Goal: Entertainment & Leisure: Consume media (video, audio)

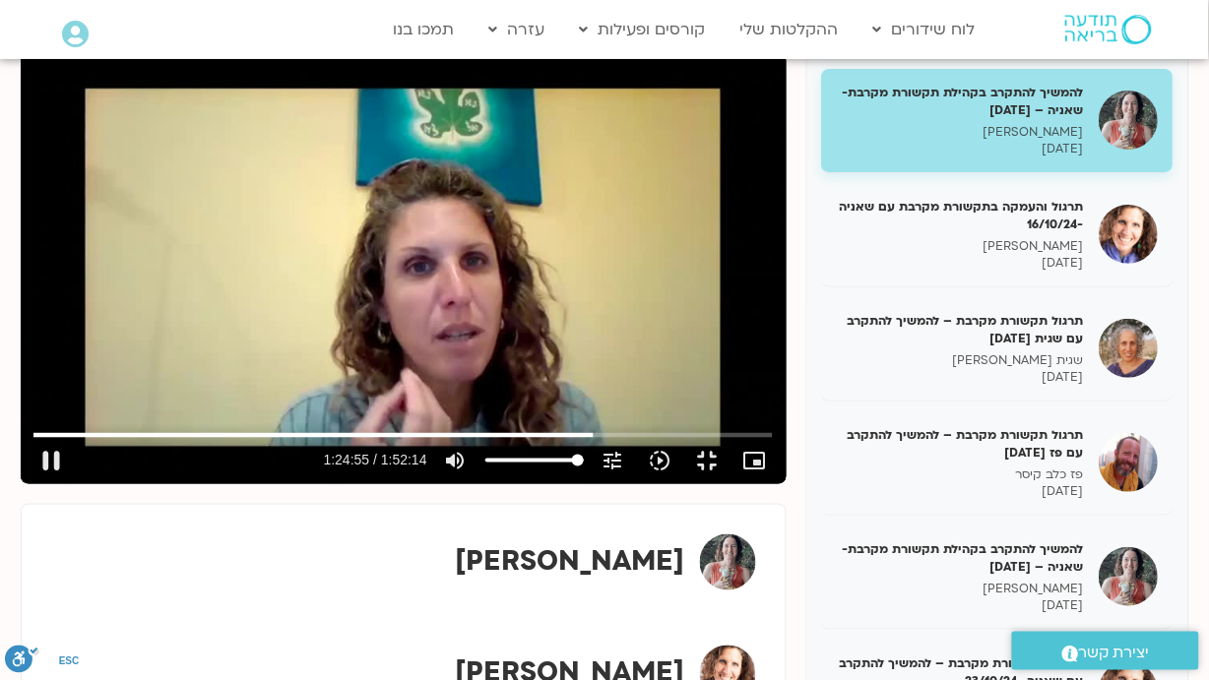
scroll to position [262, 0]
click at [772, 441] on input "Seek" at bounding box center [402, 435] width 738 height 12
click at [684, 484] on button "slow_motion_video Playback speed 1x 1x" at bounding box center [660, 460] width 47 height 47
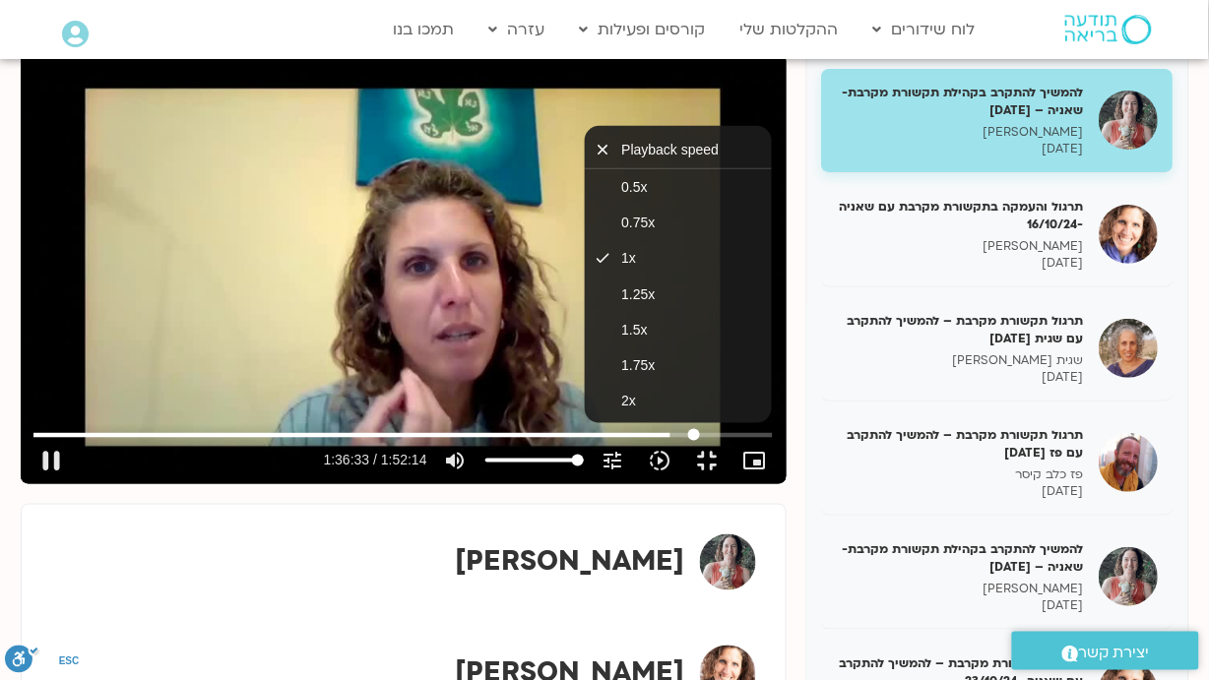
click at [772, 441] on input "Seek" at bounding box center [402, 435] width 738 height 12
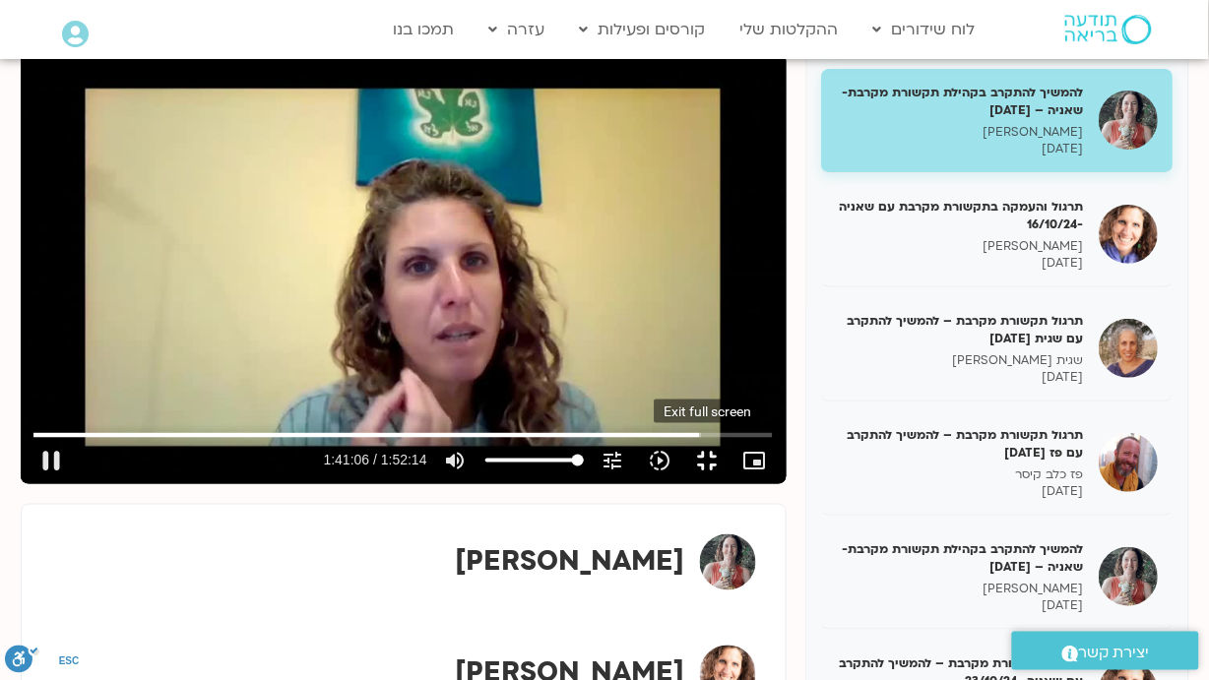
click at [732, 484] on button "fullscreen_exit" at bounding box center [707, 460] width 47 height 47
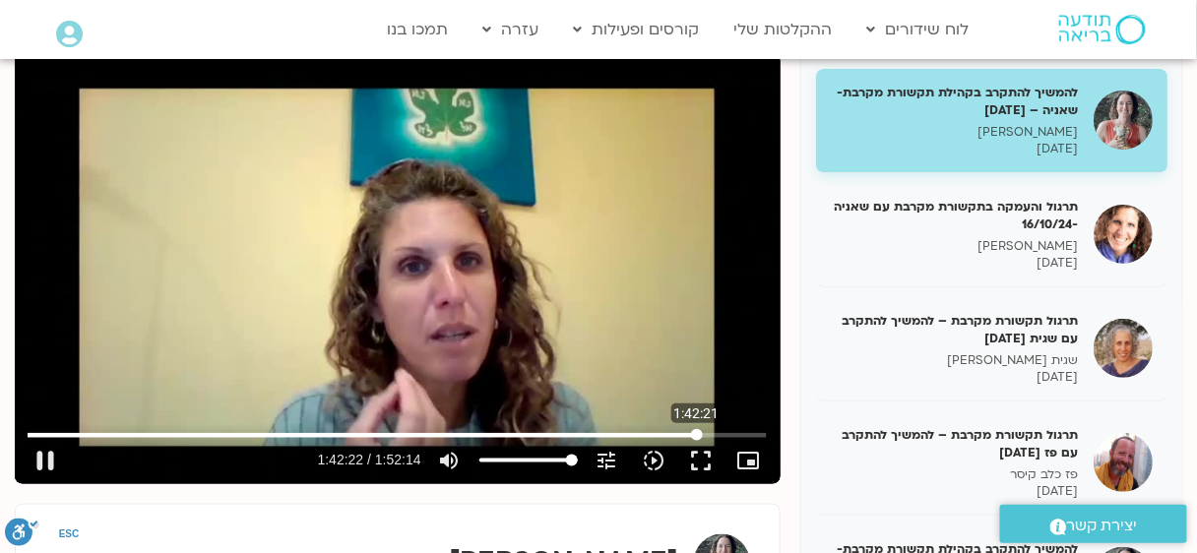
click at [697, 435] on input "Seek" at bounding box center [397, 435] width 738 height 12
click at [701, 433] on input "Seek" at bounding box center [397, 435] width 738 height 12
click at [710, 430] on input "Seek" at bounding box center [397, 435] width 738 height 12
click at [717, 431] on input "Seek" at bounding box center [397, 435] width 738 height 12
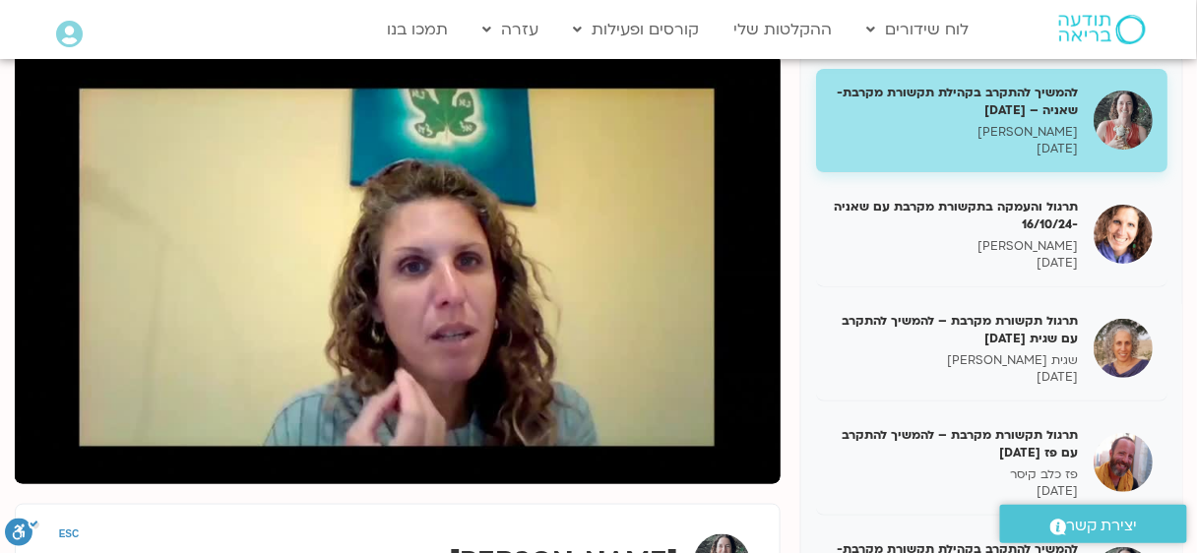
click at [626, 280] on div "Skip Ad 1:46:45 pause 1:45:59 / 1:52:14 volume_up Mute tune Resolution Auto 480…" at bounding box center [398, 268] width 766 height 431
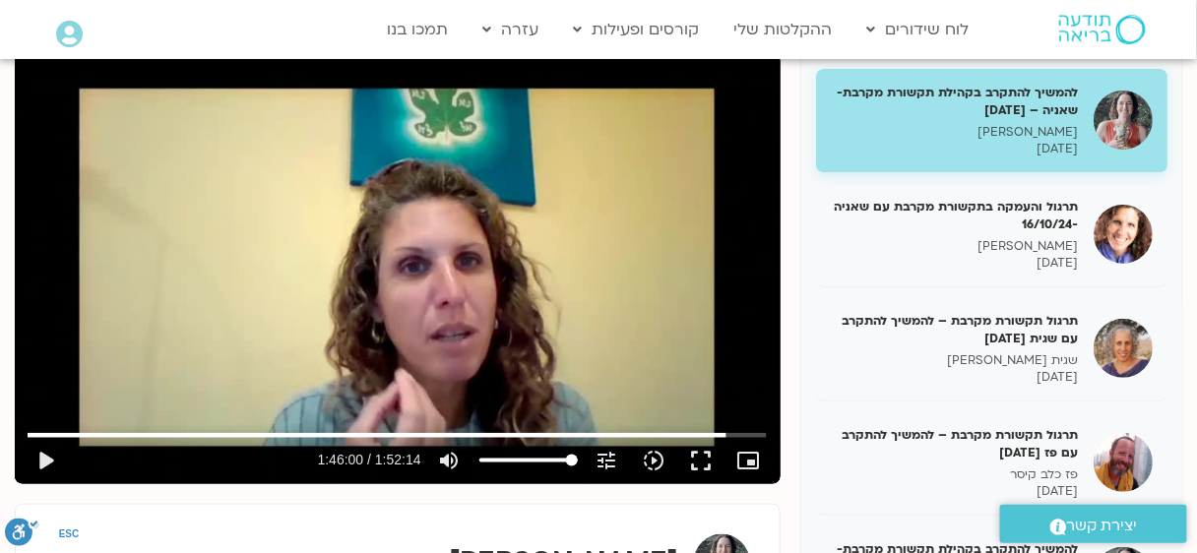
click at [485, 315] on div "Skip Ad 1:46:45 play_arrow 1:46:00 / 1:52:14 volume_up Mute tune Resolution Aut…" at bounding box center [398, 268] width 766 height 431
click at [484, 313] on div "Skip Ad 1:46:45 pause 1:46:00 / 1:52:14 volume_up Mute tune Resolution Auto 480…" at bounding box center [398, 268] width 766 height 431
type input "6360.824752"
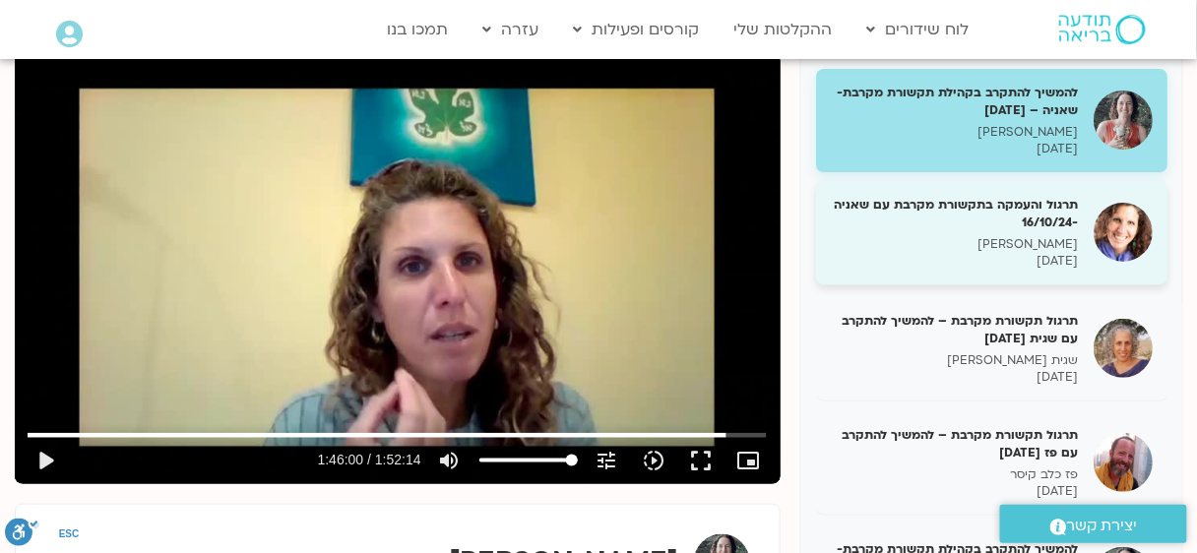
click at [975, 234] on div "תרגול והעמקה בתקשורת מקרבת עם שאניה -16/10/24 [PERSON_NAME] [DATE]" at bounding box center [955, 233] width 248 height 74
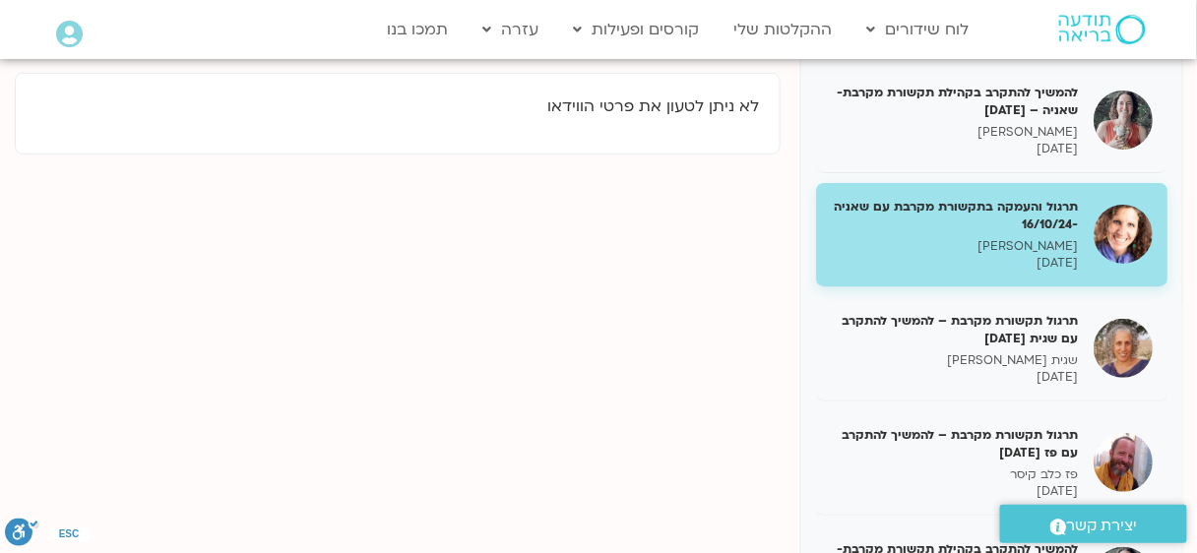
scroll to position [131, 0]
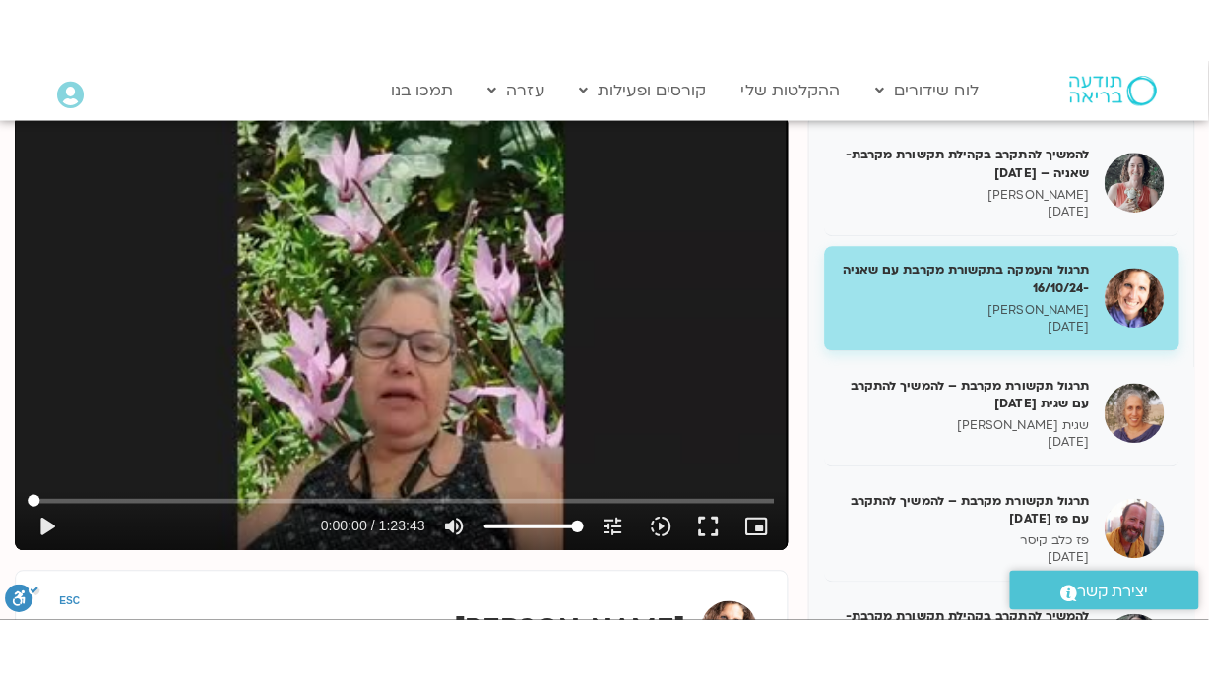
scroll to position [394, 0]
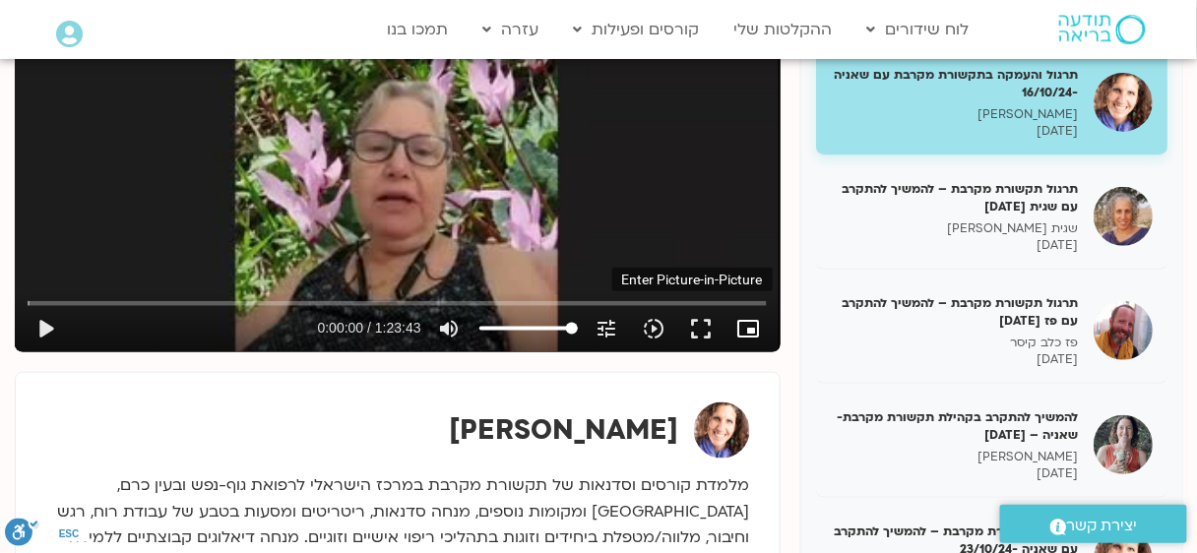
click at [747, 331] on icon "picture_in_picture_alt" at bounding box center [749, 329] width 24 height 24
drag, startPoint x: 696, startPoint y: 319, endPoint x: 697, endPoint y: 415, distance: 96.5
click at [697, 320] on button "fullscreen" at bounding box center [701, 328] width 47 height 47
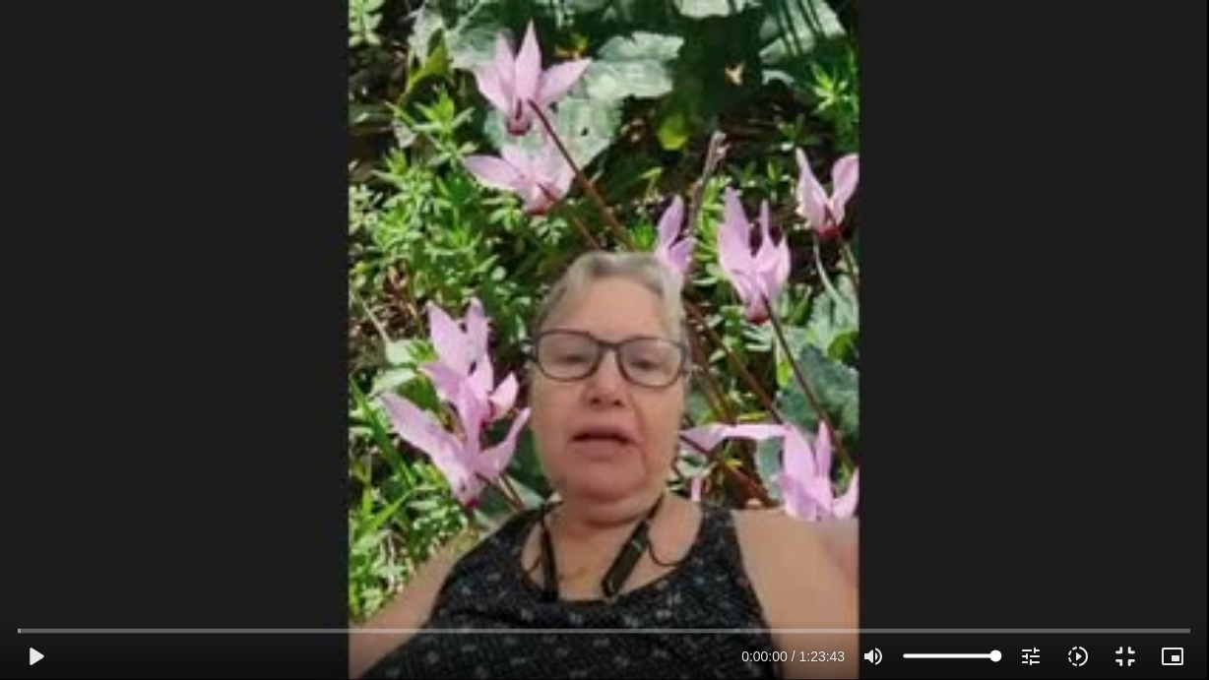
click at [682, 413] on div "Skip Ad 58:33 play_arrow 0:00:00 / 1:23:43 volume_up Mute tune Resolution Auto …" at bounding box center [604, 340] width 1209 height 680
type input "1.535631"
type input "45.0568181818182"
click at [949, 552] on input "Volume" at bounding box center [953, 657] width 98 height 12
type input "3.689044"
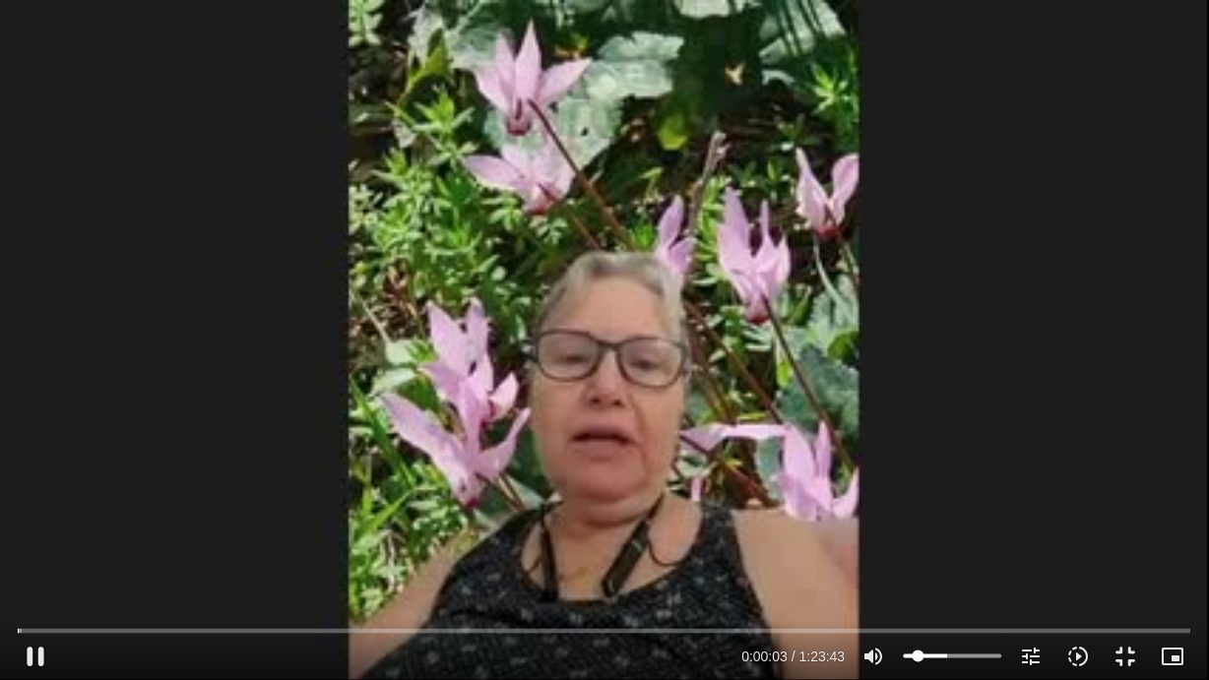
type input "10.1477272727273"
click at [919, 552] on input "Volume" at bounding box center [953, 657] width 98 height 12
type input "13.36105"
type input "20.6931818181818"
type input "13.40876"
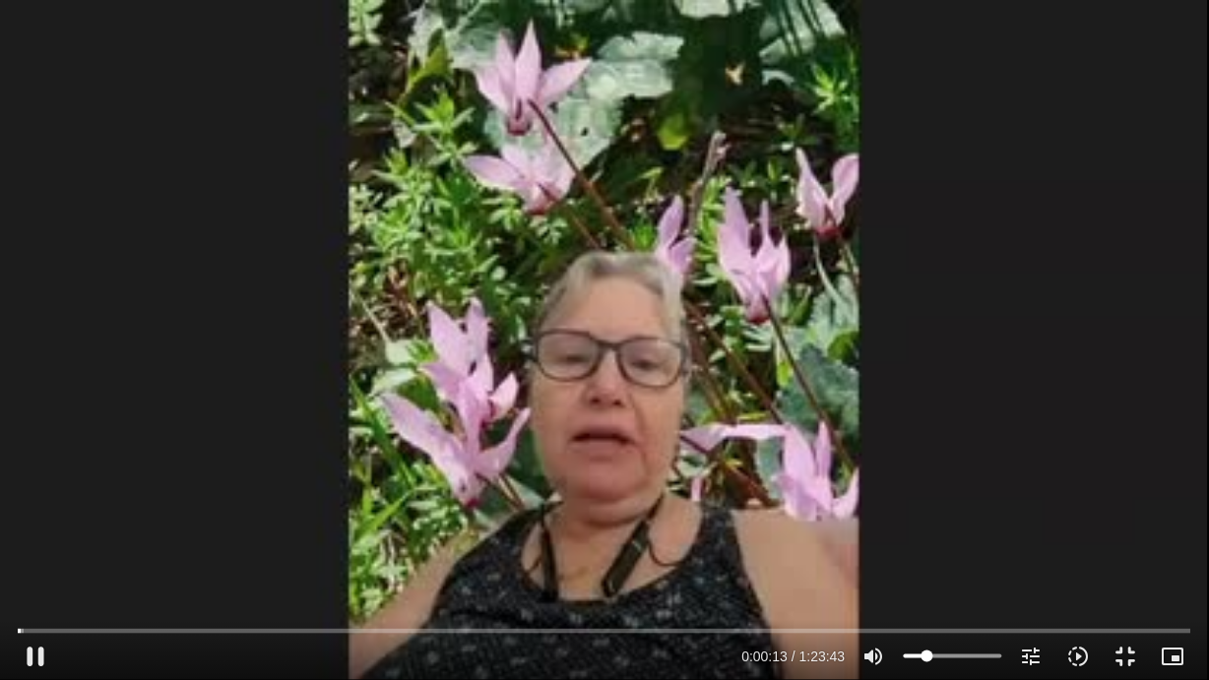
type input "21.0568181818182"
click at [928, 552] on input "Volume" at bounding box center [953, 657] width 98 height 12
type input "717.255411"
